Goal: Go to known website: Access a specific website the user already knows

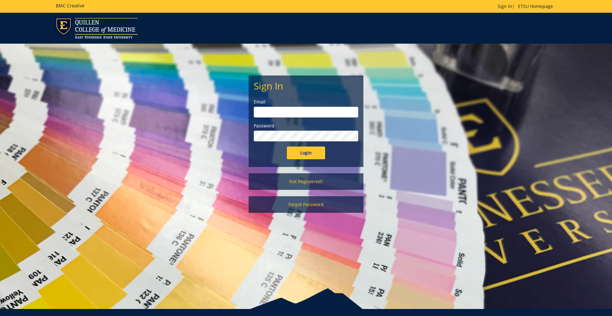
type input "[EMAIL_ADDRESS][DOMAIN_NAME]"
click at [296, 154] on input "Login" at bounding box center [306, 153] width 38 height 13
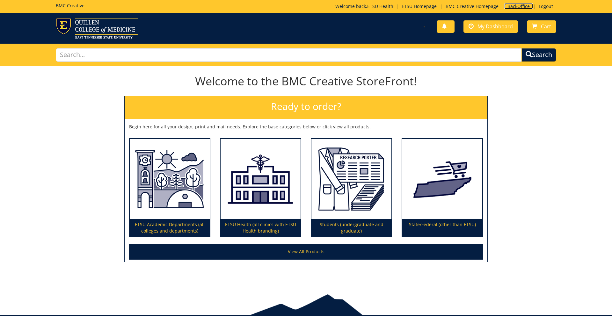
click at [512, 5] on link "BackOffice" at bounding box center [518, 6] width 29 height 6
